Goal: Check status: Check status

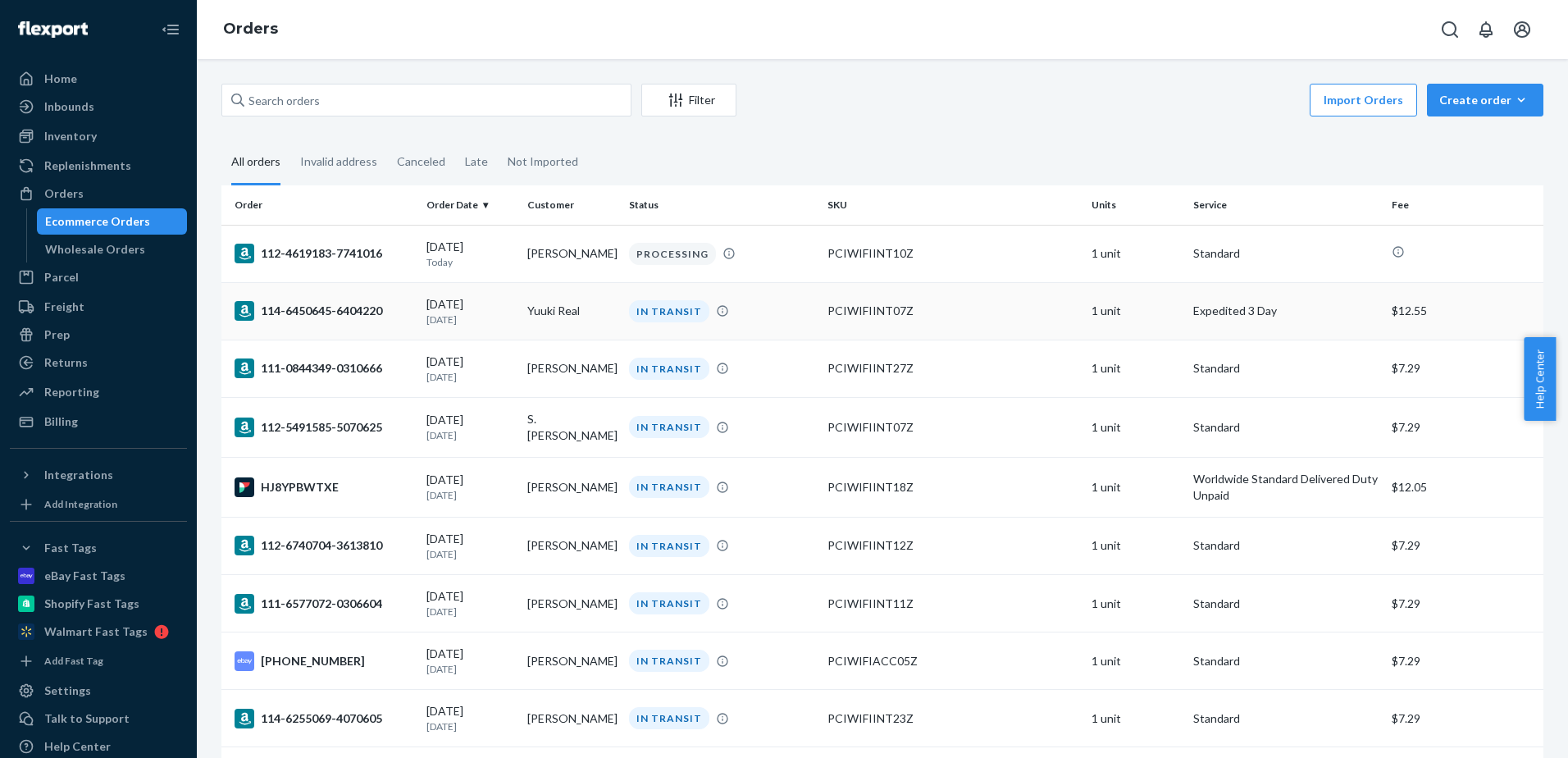
click at [352, 317] on div "114-6450645-6404220" at bounding box center [324, 311] width 178 height 20
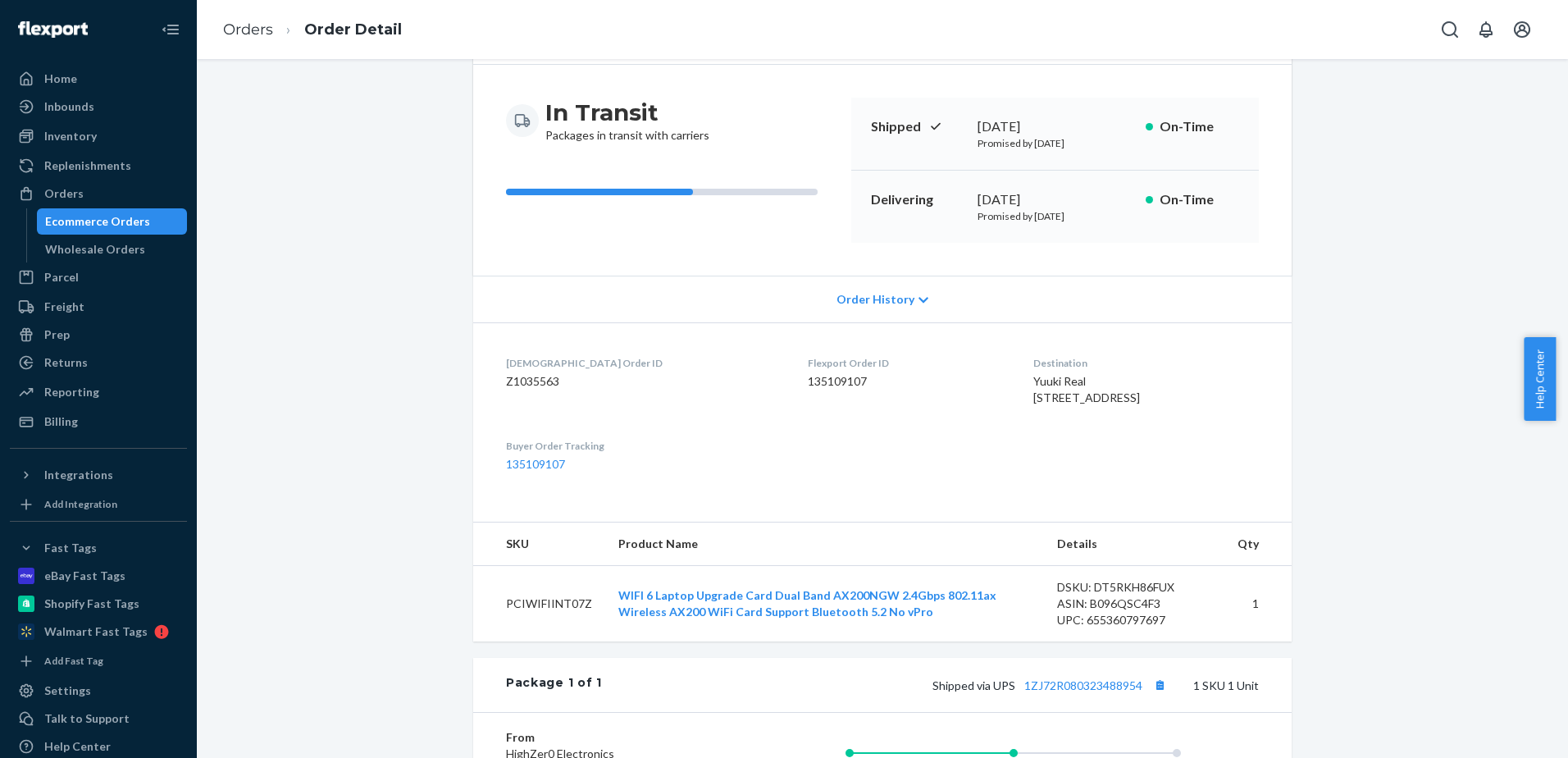
scroll to position [410, 0]
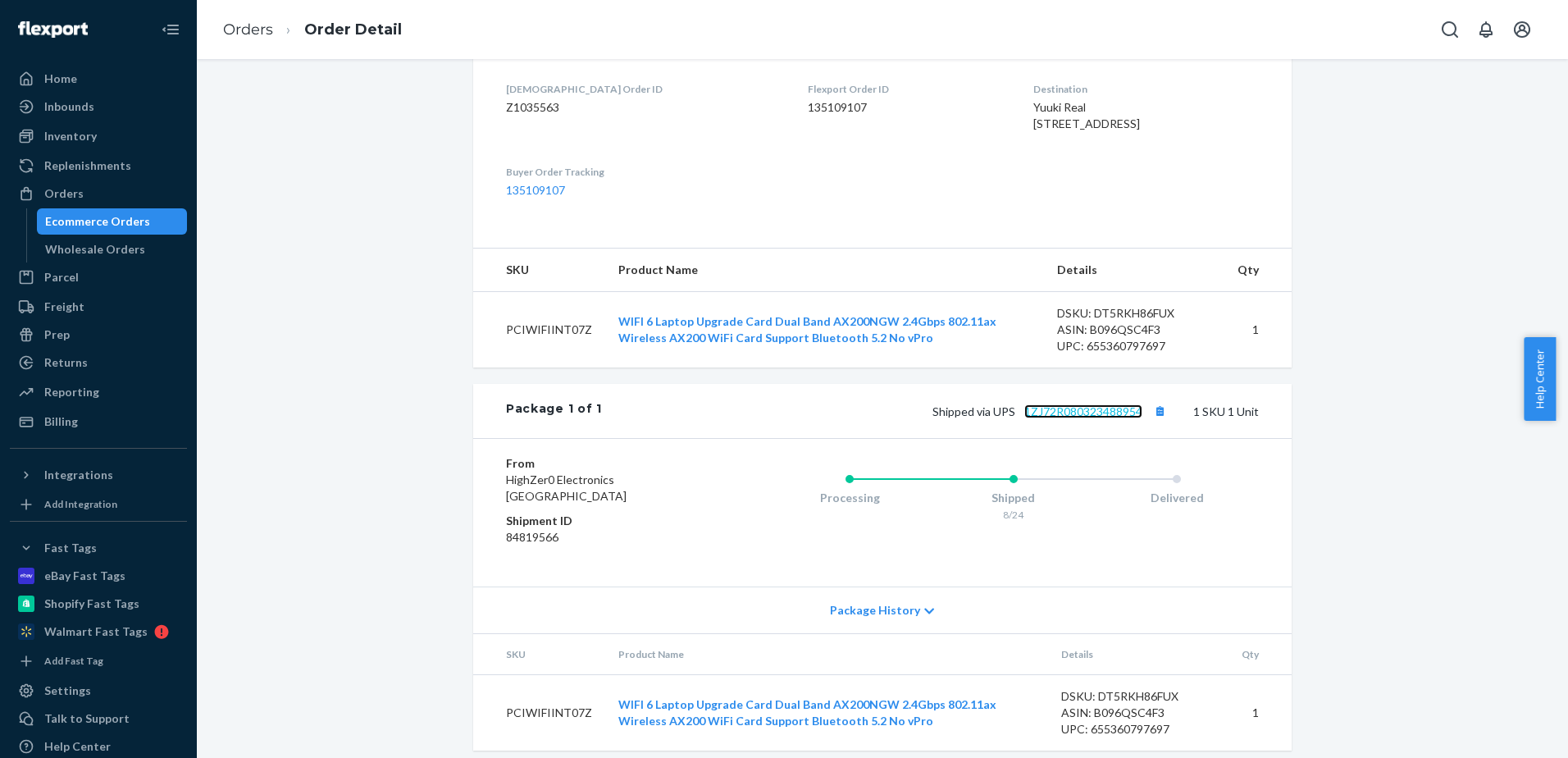
click at [1083, 418] on link "1ZJ72R080323488954" at bounding box center [1084, 411] width 118 height 14
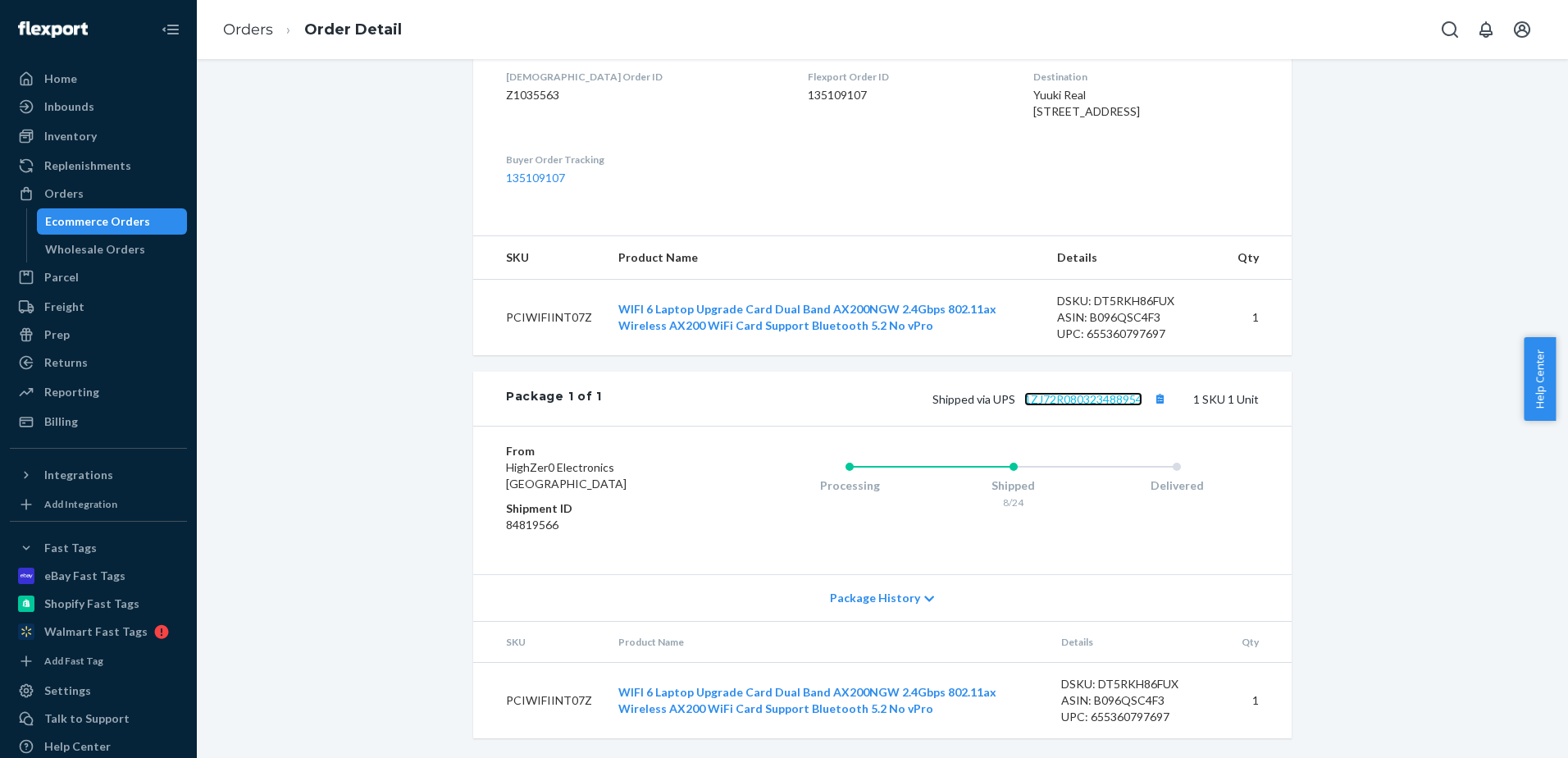
scroll to position [0, 0]
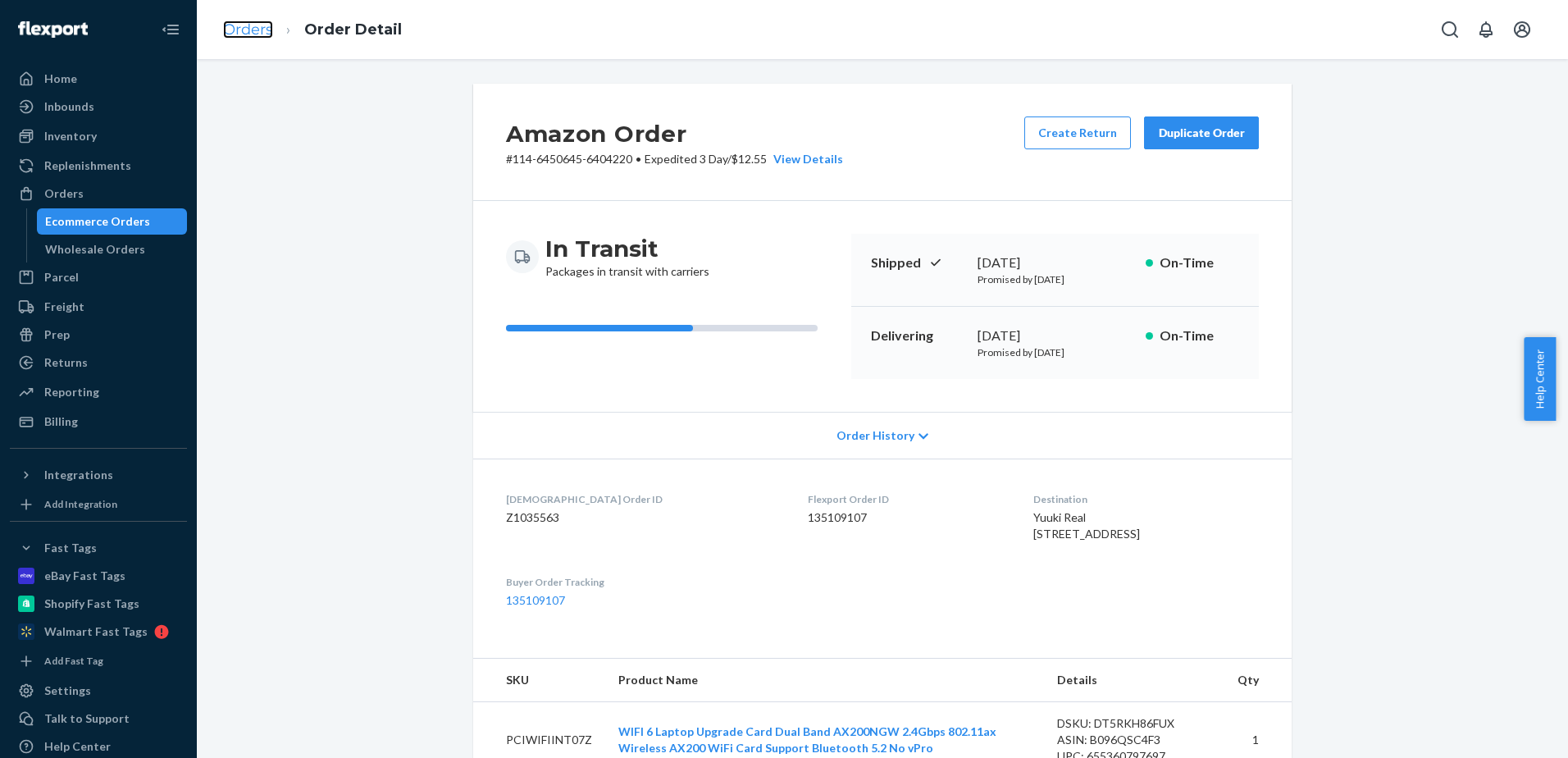
click at [255, 33] on link "Orders" at bounding box center [248, 29] width 50 height 18
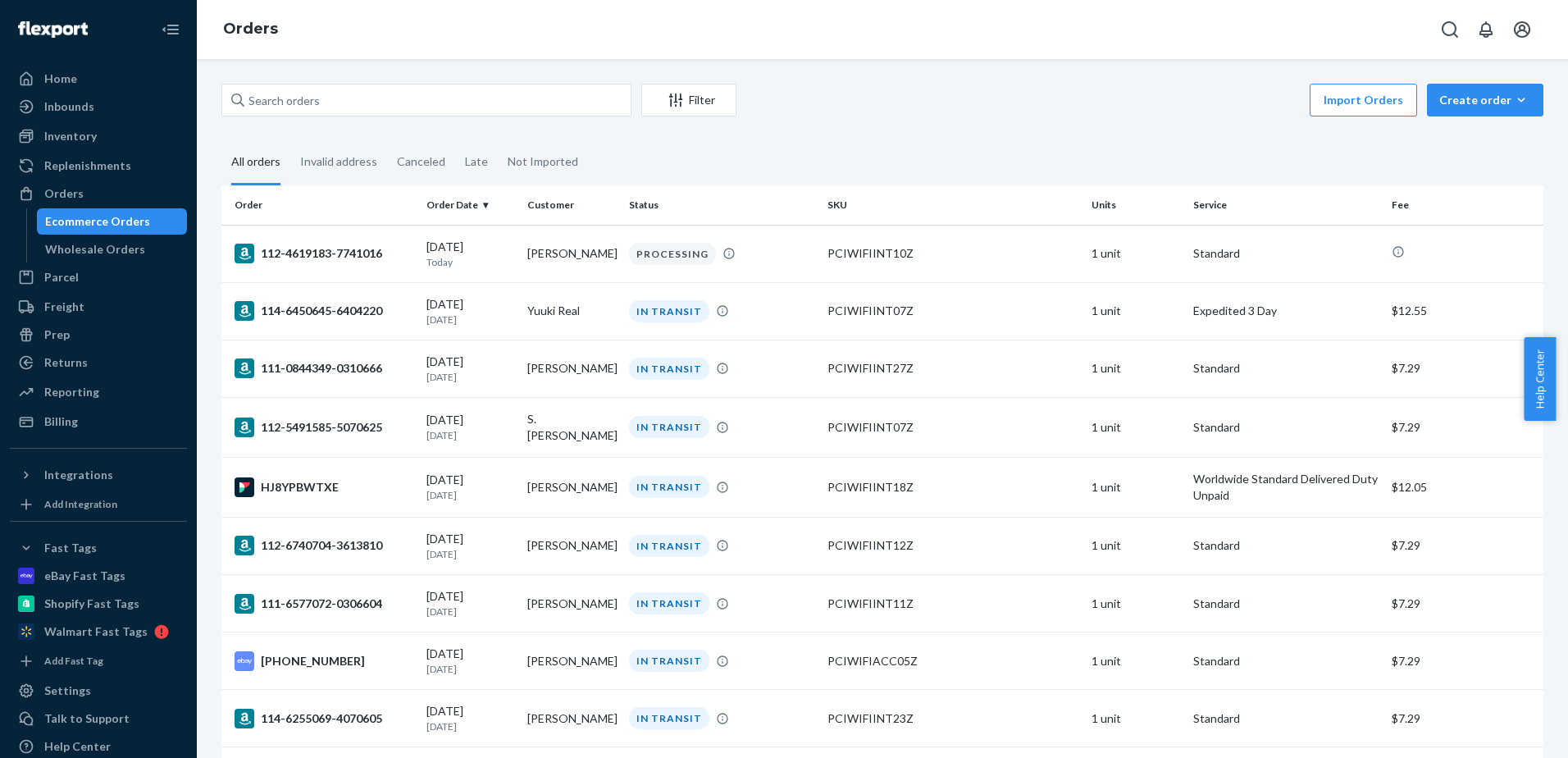
click at [1022, 113] on div "Import Orders Create order Ecommerce order Removal order" at bounding box center [1145, 101] width 797 height 37
click at [59, 84] on div "Home" at bounding box center [60, 78] width 33 height 16
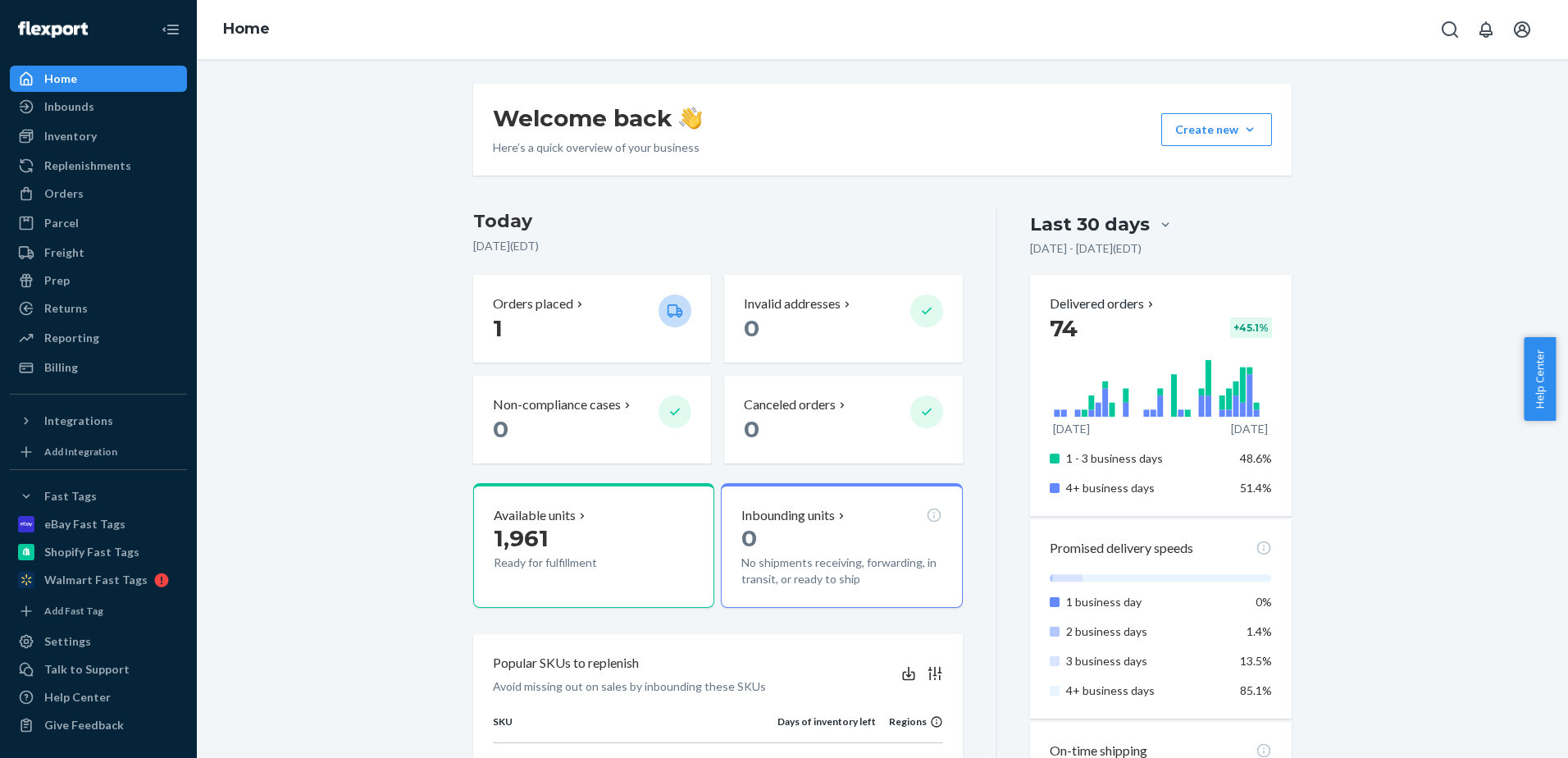
click at [350, 256] on div "Welcome back Here’s a quick overview of your business Create new Create new inb…" at bounding box center [883, 758] width 1346 height 1350
